Goal: Task Accomplishment & Management: Manage account settings

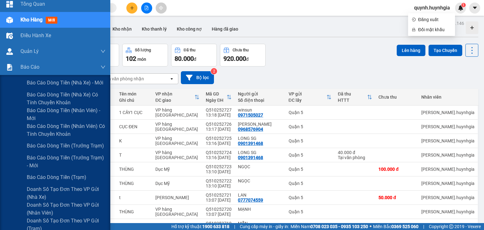
scroll to position [63, 0]
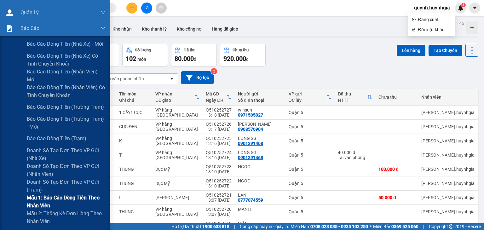
click at [48, 199] on span "Mẫu 1: Báo cáo dòng tiền theo nhân viên" at bounding box center [66, 202] width 79 height 16
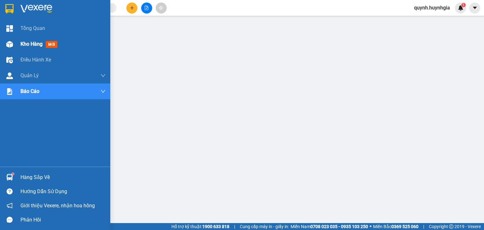
click at [28, 41] on span "Kho hàng" at bounding box center [31, 44] width 22 height 6
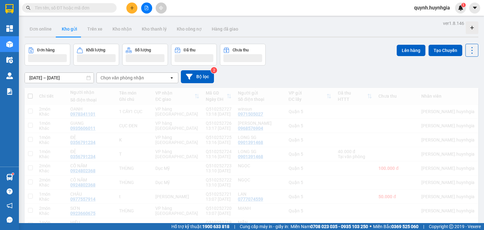
click at [277, 75] on div "[DATE] – [DATE] Press the down arrow key to interact with the calendar and sele…" at bounding box center [251, 76] width 453 height 13
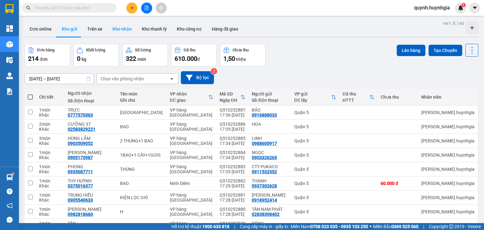
click at [119, 31] on button "Kho nhận" at bounding box center [121, 28] width 29 height 15
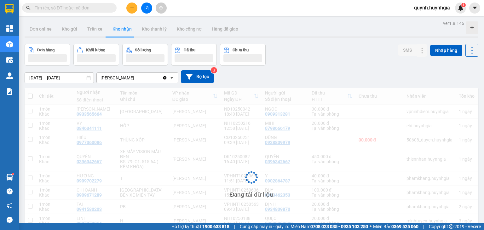
click at [121, 26] on button "Kho nhận" at bounding box center [121, 28] width 29 height 15
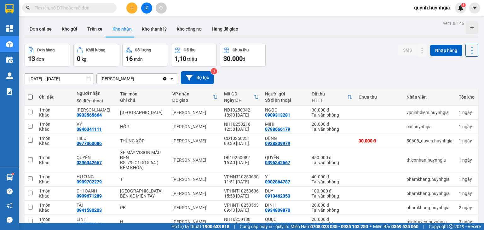
click at [129, 78] on div "[PERSON_NAME]" at bounding box center [117, 79] width 34 height 6
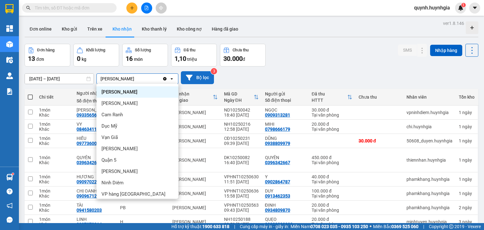
click at [188, 78] on icon at bounding box center [189, 78] width 7 height 6
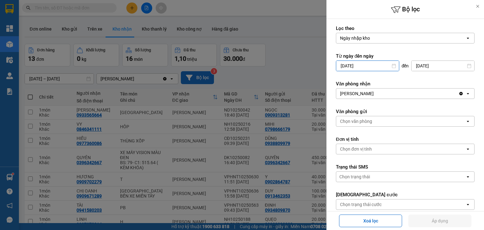
click at [365, 66] on input "[DATE]" at bounding box center [367, 66] width 63 height 10
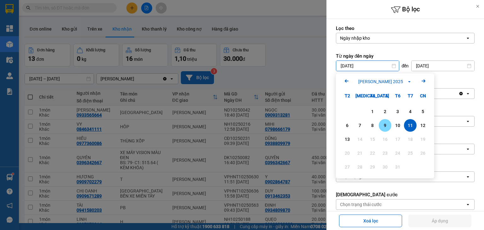
click at [379, 127] on div "9" at bounding box center [384, 125] width 13 height 13
type input "[DATE]"
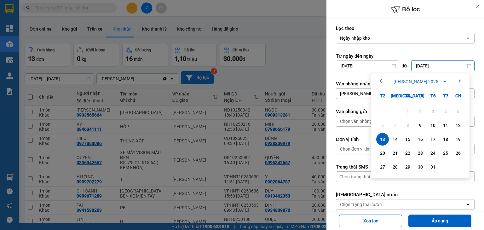
click at [434, 65] on input "[DATE]" at bounding box center [442, 66] width 63 height 10
click at [443, 126] on div "11" at bounding box center [445, 126] width 9 height 8
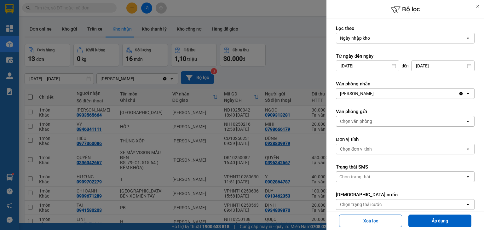
click at [422, 61] on input "[DATE]" at bounding box center [442, 66] width 63 height 10
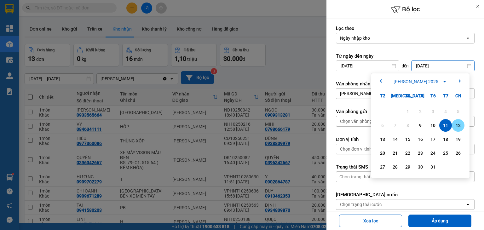
click at [458, 127] on div "12" at bounding box center [457, 126] width 9 height 8
type input "[DATE]"
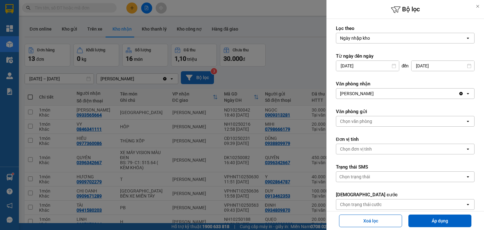
click at [368, 66] on input "[DATE]" at bounding box center [367, 66] width 63 height 10
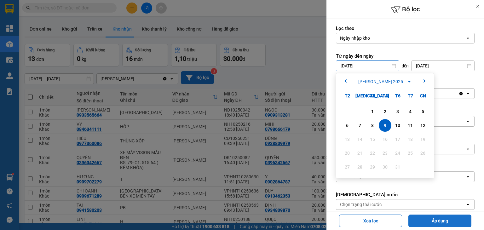
click at [443, 222] on button "Áp dụng" at bounding box center [439, 220] width 63 height 13
type input "[DATE] – [DATE]"
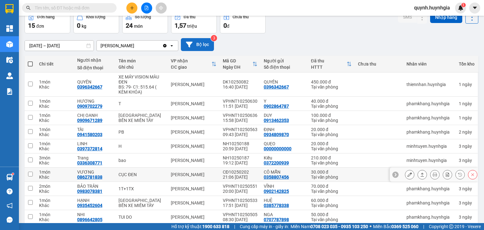
scroll to position [59, 0]
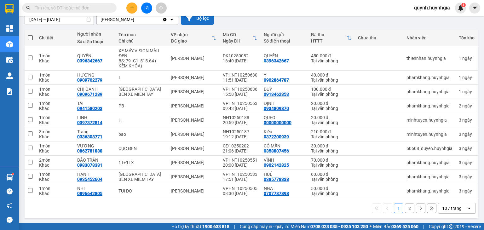
click at [453, 208] on div "10 / trang" at bounding box center [452, 208] width 20 height 6
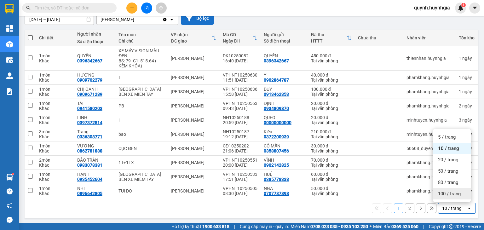
click at [455, 196] on span "100 / trang" at bounding box center [449, 193] width 23 height 6
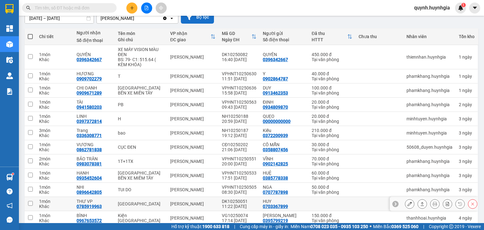
scroll to position [0, 0]
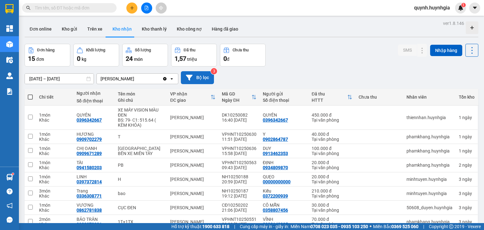
click at [191, 76] on icon at bounding box center [189, 77] width 7 height 7
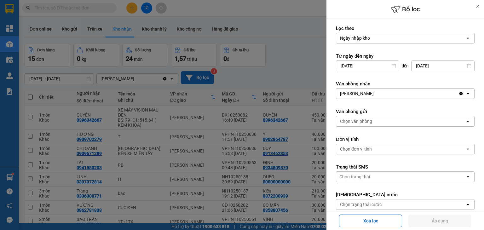
click at [367, 90] on div "[PERSON_NAME]" at bounding box center [357, 93] width 34 height 6
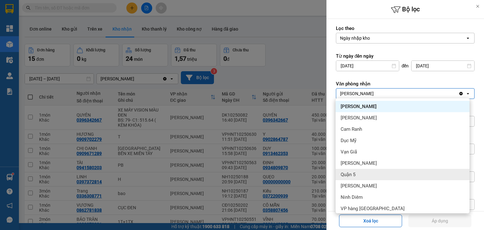
click at [353, 172] on span "Quận 5" at bounding box center [347, 174] width 15 height 6
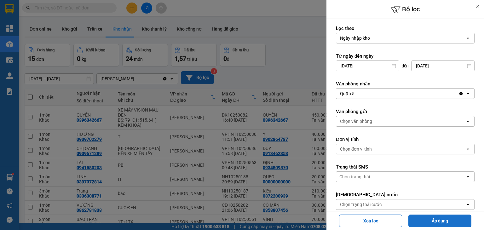
click at [437, 216] on button "Áp dụng" at bounding box center [439, 220] width 63 height 13
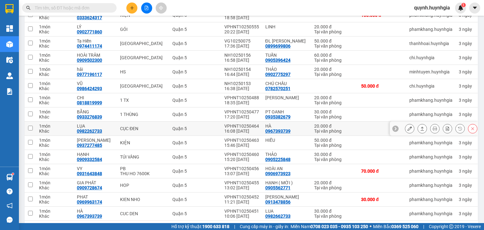
scroll to position [266, 0]
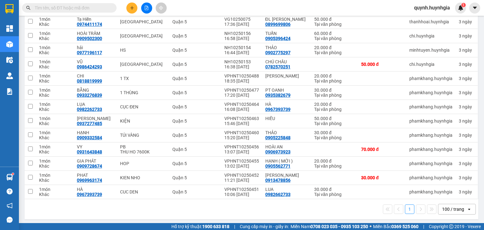
click at [448, 206] on div "100 / trang" at bounding box center [453, 209] width 22 height 6
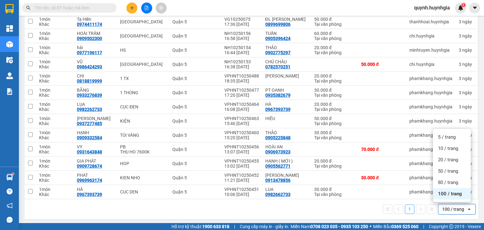
click at [449, 206] on div "100 / trang" at bounding box center [453, 209] width 22 height 6
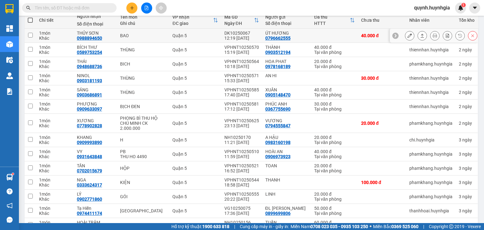
scroll to position [0, 0]
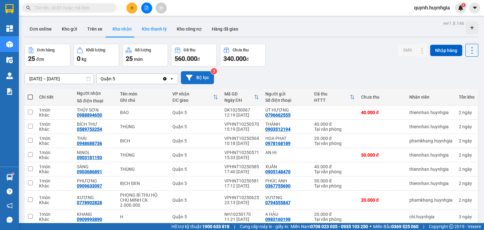
click at [150, 32] on button "Kho thanh lý" at bounding box center [154, 28] width 35 height 15
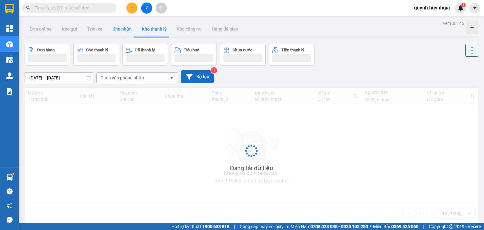
click at [121, 29] on button "Kho nhận" at bounding box center [121, 28] width 29 height 15
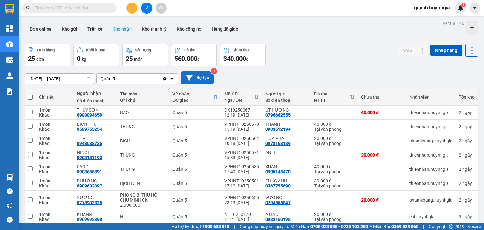
click at [345, 53] on div "Đơn hàng 25 đơn [PERSON_NAME] 0 kg Số [PERSON_NAME] 25 món Đã thu 560.000 [PERS…" at bounding box center [251, 55] width 453 height 23
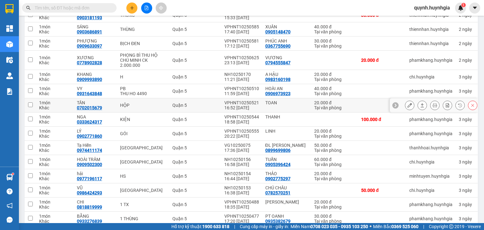
scroll to position [14, 0]
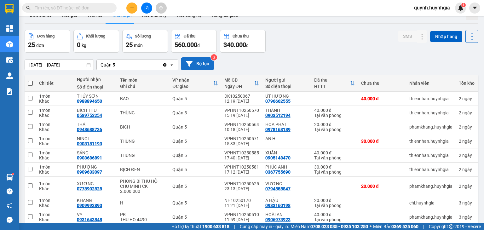
click at [149, 63] on div "Quận 5" at bounding box center [129, 65] width 65 height 10
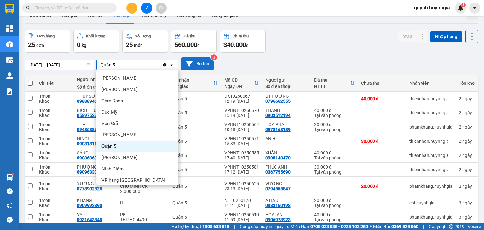
click at [149, 63] on div "Quận 5" at bounding box center [129, 65] width 65 height 10
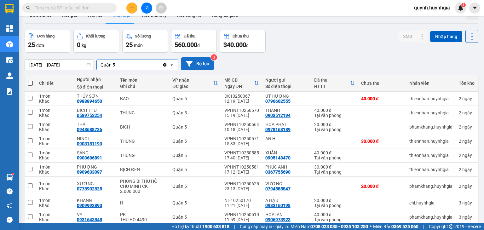
click at [298, 58] on div "[DATE] – [DATE] Press the down arrow key to interact with the calendar and sele…" at bounding box center [251, 63] width 453 height 13
click at [201, 62] on button "Bộ lọc" at bounding box center [197, 63] width 33 height 13
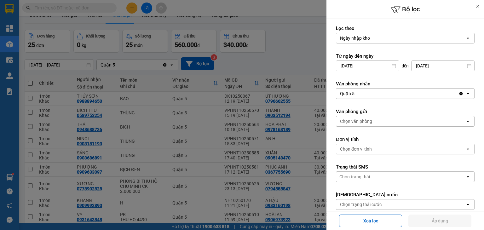
click at [435, 68] on input "[DATE]" at bounding box center [442, 66] width 63 height 10
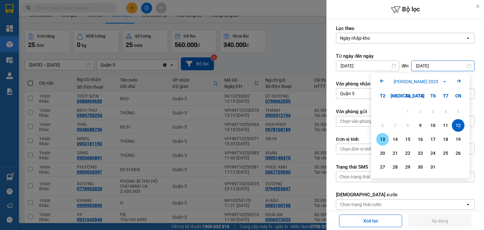
click at [385, 141] on div "13" at bounding box center [382, 139] width 9 height 8
type input "[DATE]"
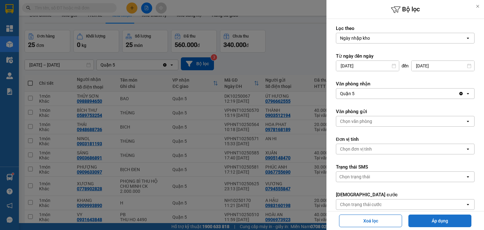
click at [459, 221] on button "Áp dụng" at bounding box center [439, 220] width 63 height 13
type input "[DATE] – [DATE]"
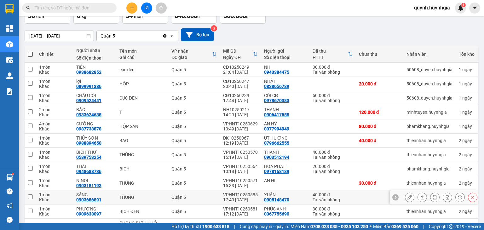
scroll to position [0, 0]
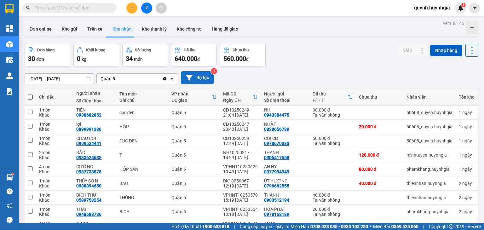
click at [185, 79] on button "Bộ lọc" at bounding box center [197, 77] width 33 height 13
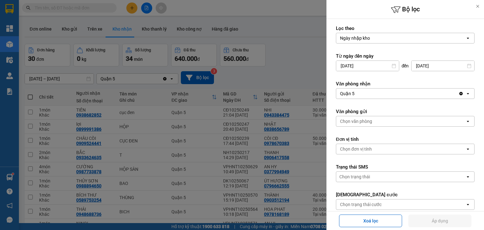
click at [354, 203] on div "Chọn trạng thái cước" at bounding box center [361, 204] width 42 height 6
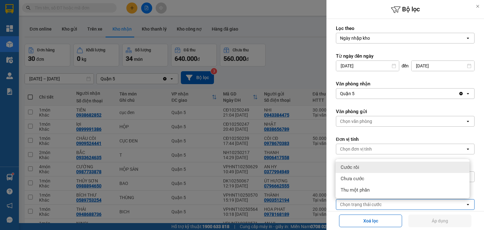
click at [277, 80] on div at bounding box center [242, 115] width 484 height 230
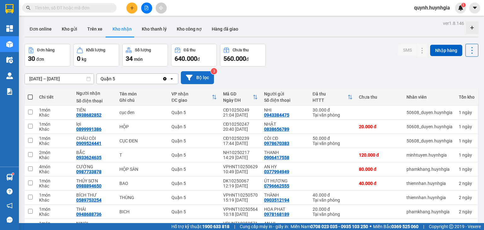
click at [195, 77] on button "Bộ lọc" at bounding box center [197, 77] width 33 height 13
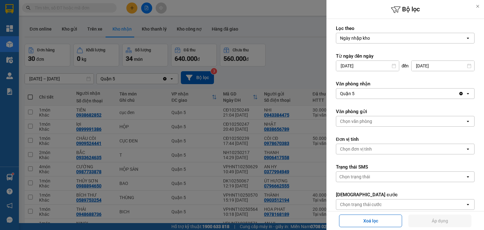
click at [363, 198] on div "Trạng thái cước [PERSON_NAME] thái cước open" at bounding box center [405, 200] width 139 height 18
click at [364, 202] on div "Chọn trạng thái cước" at bounding box center [361, 204] width 42 height 6
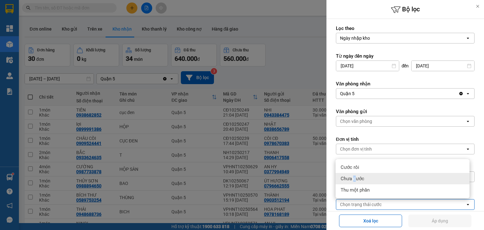
click at [354, 176] on span "Chưa cước" at bounding box center [352, 178] width 24 height 6
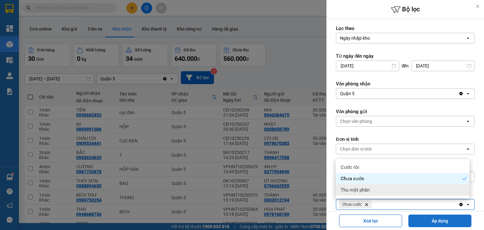
click at [428, 222] on button "Áp dụng" at bounding box center [439, 220] width 63 height 13
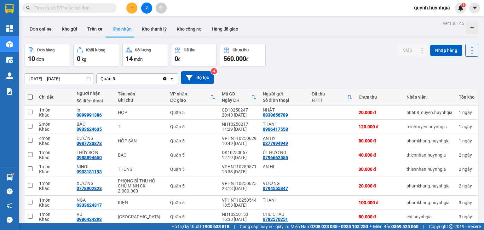
click at [163, 78] on icon "Clear value" at bounding box center [164, 78] width 5 height 5
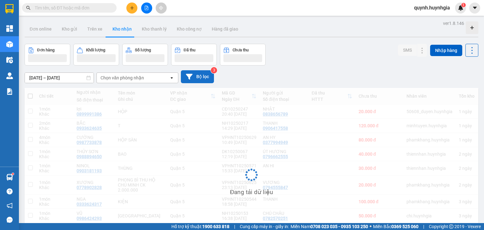
click at [203, 78] on button "Bộ lọc" at bounding box center [197, 76] width 33 height 13
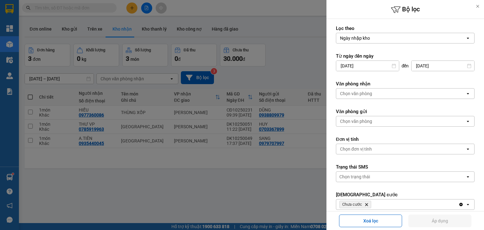
click at [365, 94] on div "Chọn văn phòng" at bounding box center [356, 93] width 32 height 6
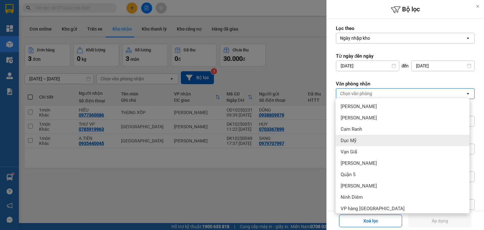
click at [359, 141] on div "Dục Mỹ" at bounding box center [402, 140] width 134 height 11
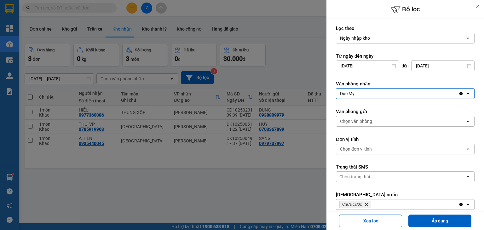
click at [365, 54] on label "Từ ngày đến ngày" at bounding box center [405, 56] width 139 height 6
click at [370, 68] on input "[DATE]" at bounding box center [367, 66] width 63 height 10
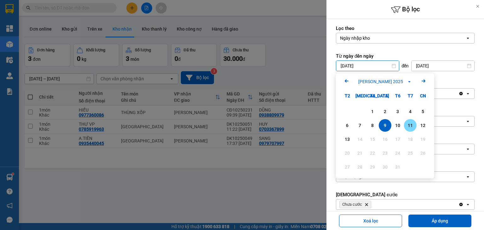
click at [413, 128] on div "11" at bounding box center [409, 126] width 9 height 8
type input "[DATE]"
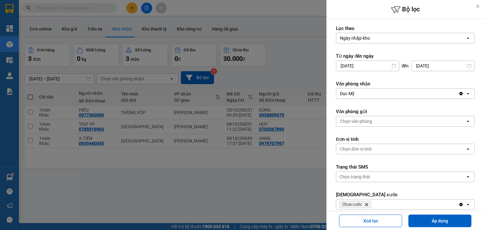
drag, startPoint x: 419, startPoint y: 68, endPoint x: 419, endPoint y: 72, distance: 4.1
click at [419, 68] on input "[DATE]" at bounding box center [442, 66] width 63 height 10
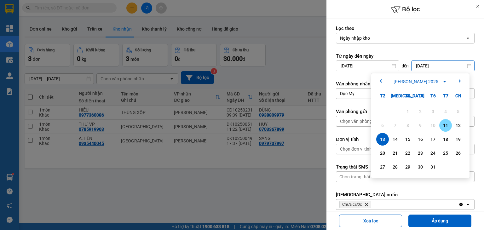
click at [446, 126] on div "11" at bounding box center [445, 126] width 9 height 8
type input "[DATE]"
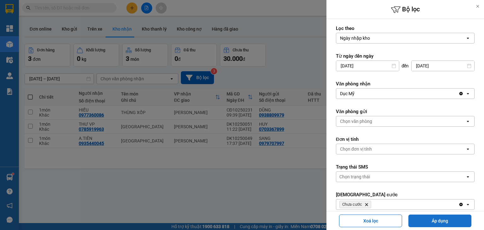
click at [437, 224] on button "Áp dụng" at bounding box center [439, 220] width 63 height 13
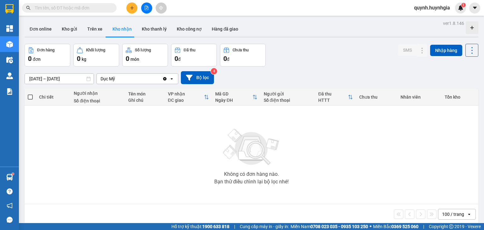
click at [136, 78] on div "Dục Mỹ" at bounding box center [129, 79] width 65 height 10
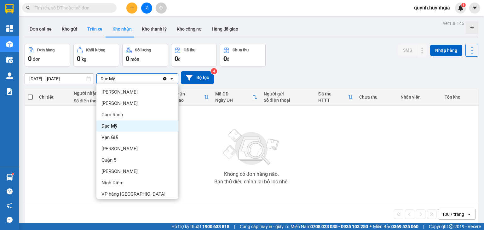
click at [92, 25] on button "Trên xe" at bounding box center [94, 28] width 25 height 15
type input "[DATE] – [DATE]"
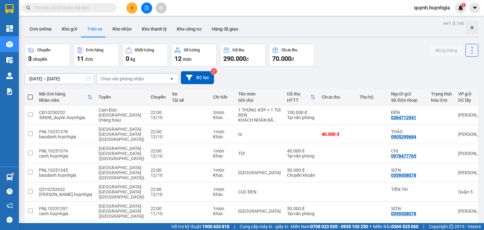
click at [146, 77] on div "Chọn văn phòng nhận" at bounding box center [133, 79] width 72 height 10
click at [194, 75] on button "Bộ lọc" at bounding box center [197, 77] width 33 height 13
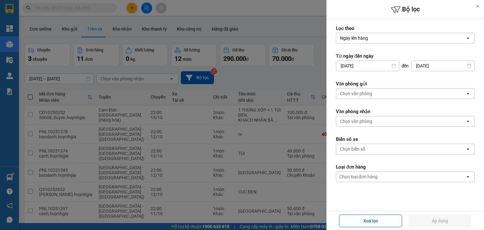
click at [421, 64] on input "[DATE]" at bounding box center [442, 66] width 63 height 10
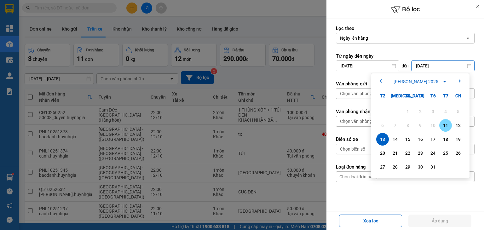
click at [444, 126] on div "11" at bounding box center [445, 126] width 9 height 8
type input "[DATE]"
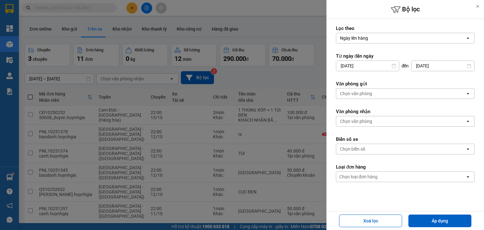
click at [361, 92] on div "Chọn văn phòng" at bounding box center [356, 93] width 32 height 6
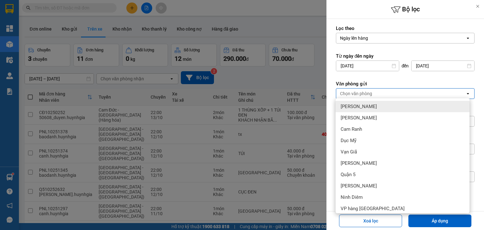
click at [398, 86] on label "Văn phòng gửi" at bounding box center [405, 84] width 139 height 6
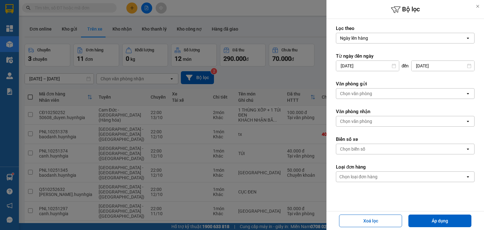
click at [399, 120] on div "Chọn văn phòng" at bounding box center [400, 121] width 129 height 10
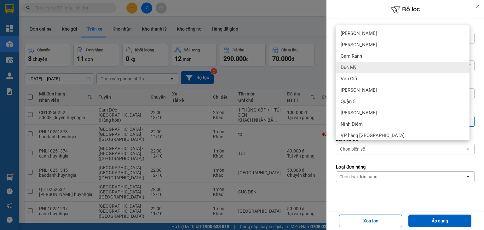
click at [353, 71] on div "Dục Mỹ" at bounding box center [402, 67] width 134 height 11
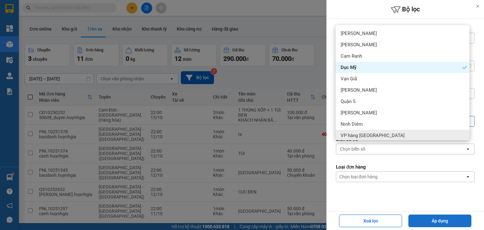
click at [446, 218] on button "Áp dụng" at bounding box center [439, 220] width 63 height 13
type input "[DATE] – [DATE]"
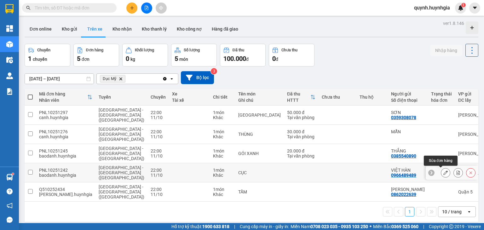
click at [441, 173] on button at bounding box center [445, 172] width 9 height 11
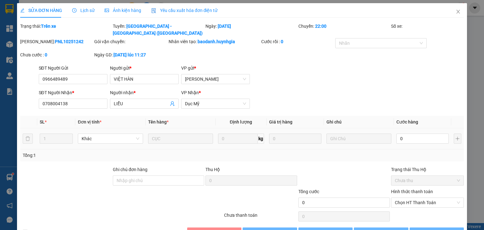
type input "0966489489"
type input "VIỆT HÀN"
type input "0708004138"
type input "LIỄU"
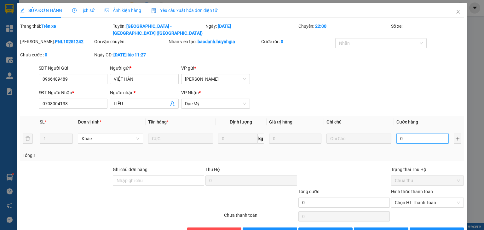
click at [416, 133] on input "0" at bounding box center [422, 138] width 52 height 10
type input "003"
type input "3"
type input "30"
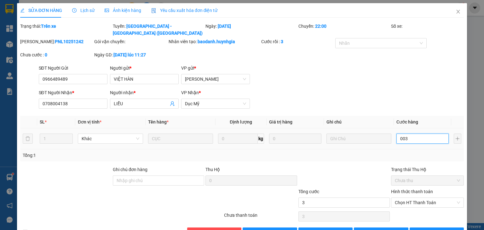
type input "30"
type input "0.030"
drag, startPoint x: 317, startPoint y: 185, endPoint x: 321, endPoint y: 183, distance: 4.8
click at [317, 188] on div "Tổng cước" at bounding box center [343, 192] width 91 height 9
type input "30.000"
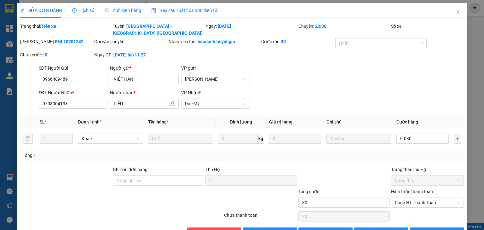
type input "30.000"
click at [386, 229] on span "[PERSON_NAME] đổi" at bounding box center [385, 232] width 41 height 7
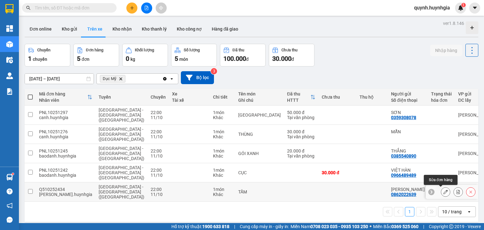
click at [443, 193] on icon at bounding box center [445, 192] width 4 height 4
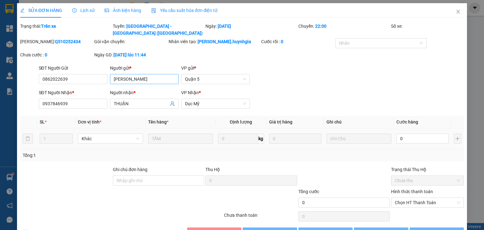
type input "0862022639"
type input "[PERSON_NAME]"
type input "0937846939"
type input "THUẬN"
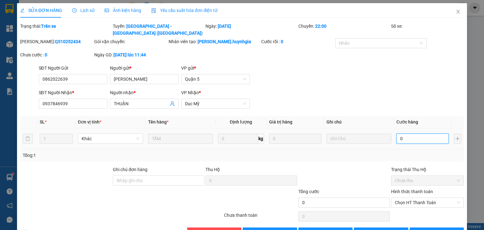
click at [399, 133] on input "0" at bounding box center [422, 138] width 52 height 10
type input "0"
type input "1"
type input "001"
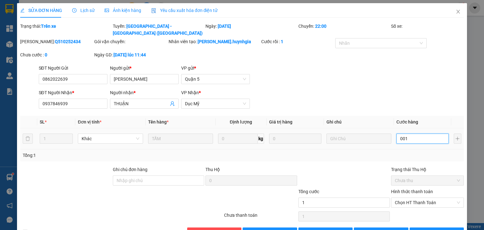
type input "15"
type input "000.150"
type input "150"
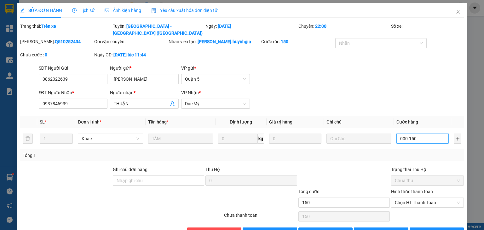
type input "000.150"
type input "150.000"
click at [370, 166] on div at bounding box center [343, 177] width 93 height 22
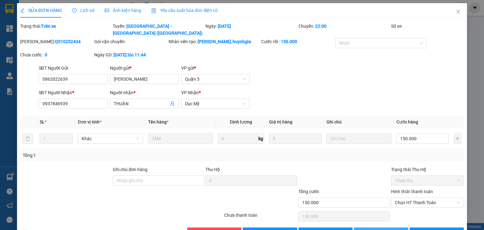
click at [372, 229] on span "[PERSON_NAME] đổi" at bounding box center [385, 232] width 41 height 7
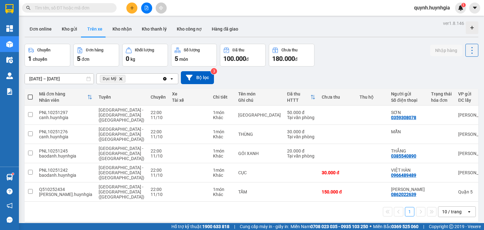
click at [31, 93] on th at bounding box center [30, 97] width 11 height 17
click at [29, 95] on span at bounding box center [30, 96] width 5 height 5
click at [30, 94] on input "checkbox" at bounding box center [30, 94] width 0 height 0
checkbox input "true"
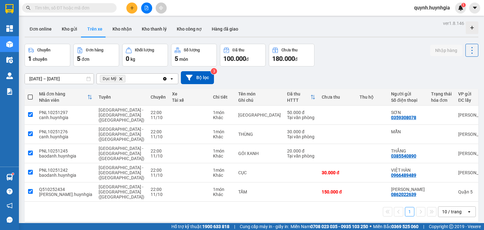
checkbox input "true"
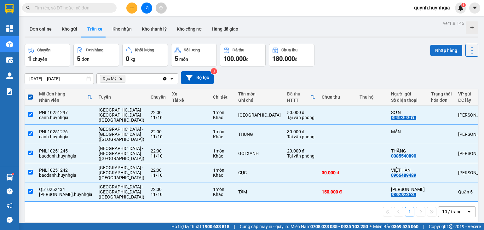
click at [441, 48] on button "Nhập hàng" at bounding box center [446, 50] width 32 height 11
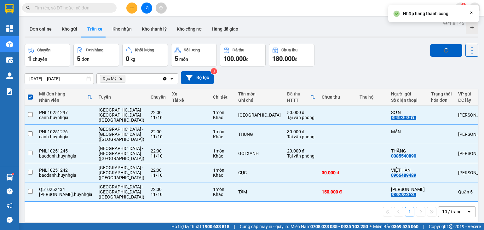
checkbox input "false"
